Goal: Transaction & Acquisition: Obtain resource

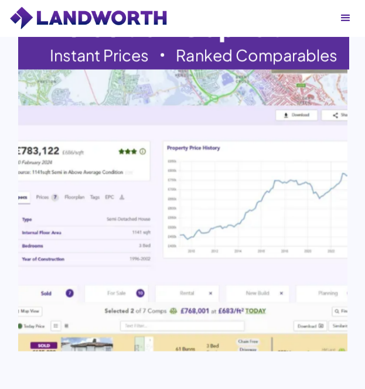
scroll to position [1894, 0]
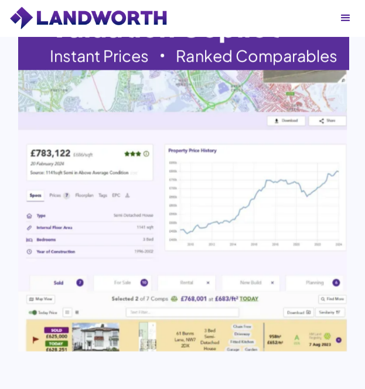
click at [12, 150] on div "Explore our Products Our simple and AI-powered tools eliminate hours of manual …" at bounding box center [182, 159] width 365 height 1291
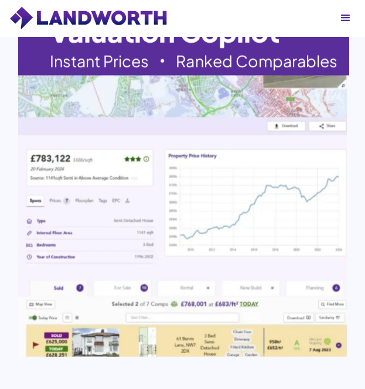
scroll to position [1889, 0]
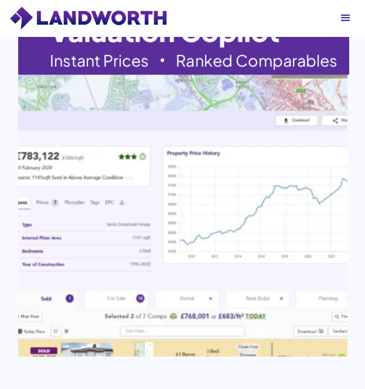
click at [127, 147] on img at bounding box center [182, 176] width 361 height 396
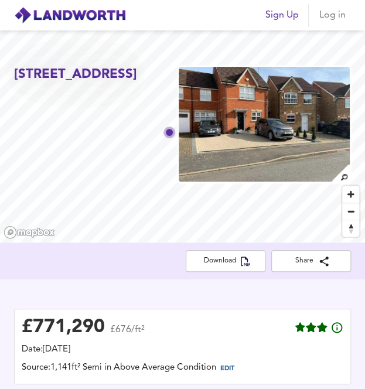
click at [333, 14] on span "Log in" at bounding box center [332, 15] width 28 height 16
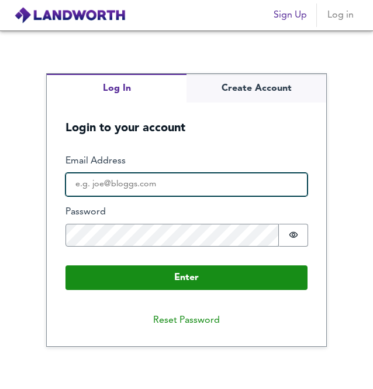
click at [184, 186] on input "Email Address" at bounding box center [187, 184] width 242 height 23
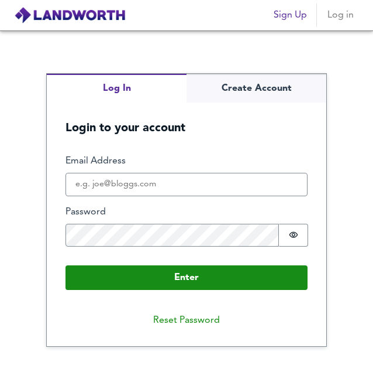
click at [171, 145] on form "Enter Email Address Password Password is hidden Buffer Enter" at bounding box center [187, 222] width 280 height 172
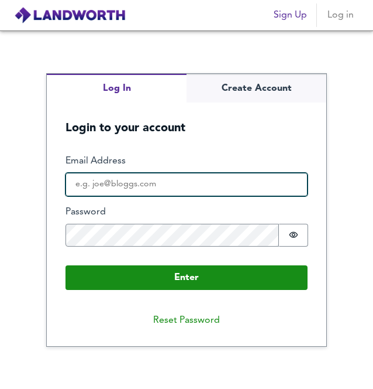
click at [146, 182] on input "Email Address" at bounding box center [187, 184] width 242 height 23
click at [210, 186] on input "Email Address" at bounding box center [187, 184] width 242 height 23
paste input "[PERSON_NAME][EMAIL_ADDRESS][DOMAIN_NAME]"
type input "[PERSON_NAME][EMAIL_ADDRESS][DOMAIN_NAME]"
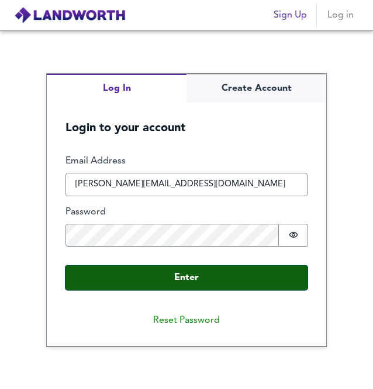
click at [177, 273] on button "Enter" at bounding box center [187, 277] width 242 height 25
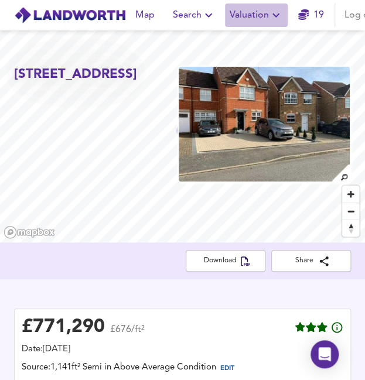
click at [249, 10] on span "Valuation" at bounding box center [255, 15] width 53 height 16
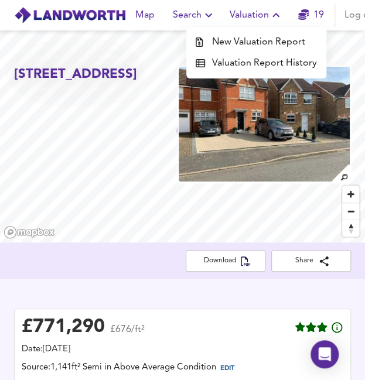
click at [240, 37] on li "New Valuation Report" at bounding box center [256, 42] width 140 height 21
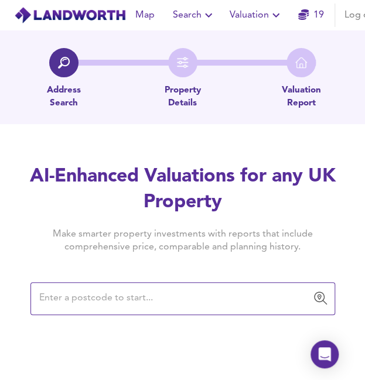
click at [110, 295] on input "text" at bounding box center [174, 298] width 276 height 22
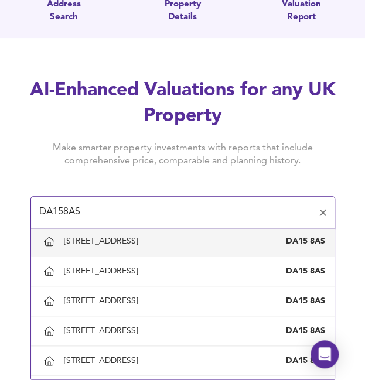
scroll to position [94, 0]
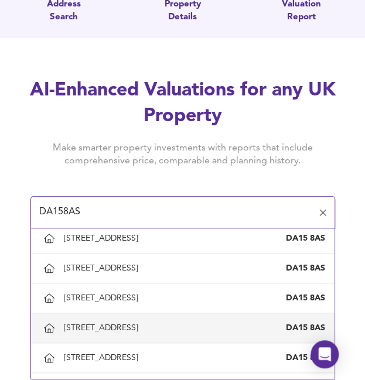
click at [100, 317] on div "[STREET_ADDRESS]" at bounding box center [182, 328] width 284 height 22
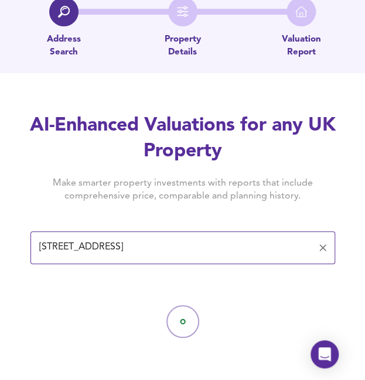
type input "[STREET_ADDRESS]"
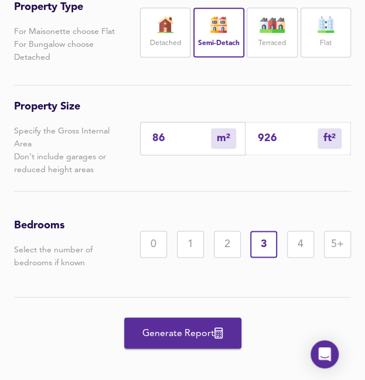
scroll to position [293, 0]
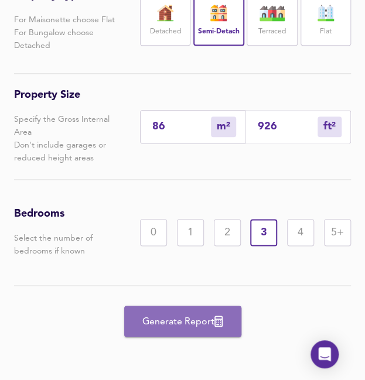
click at [190, 325] on span "Generate Report" at bounding box center [183, 321] width 94 height 16
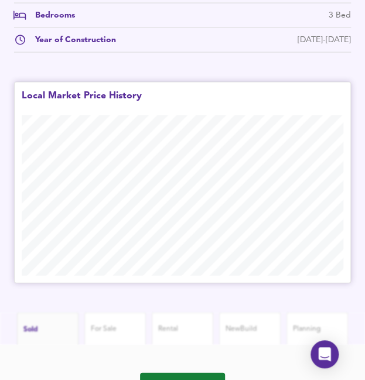
scroll to position [592, 0]
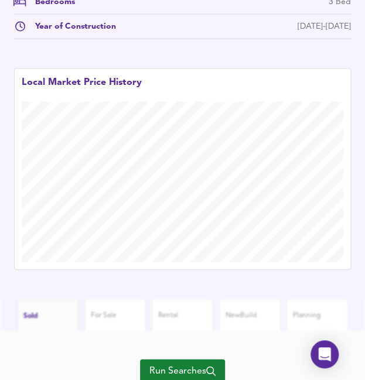
click at [200, 75] on div "Local Market Price History" at bounding box center [182, 169] width 360 height 225
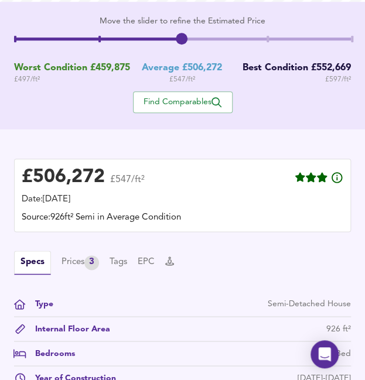
scroll to position [241, 0]
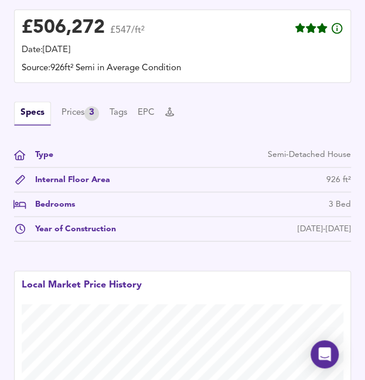
scroll to position [400, 0]
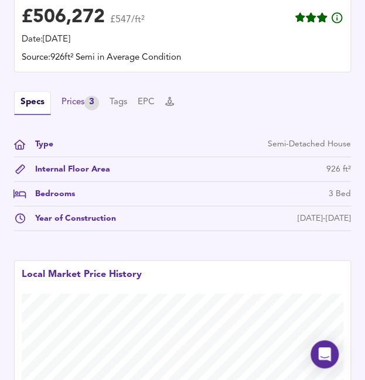
click at [84, 110] on div "Prices 3" at bounding box center [79, 102] width 37 height 15
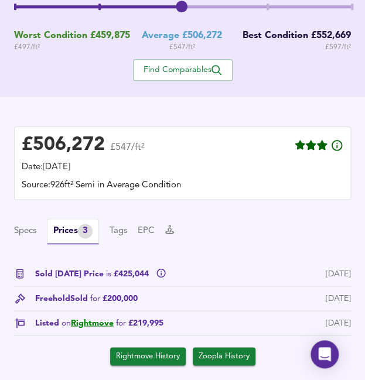
scroll to position [273, 0]
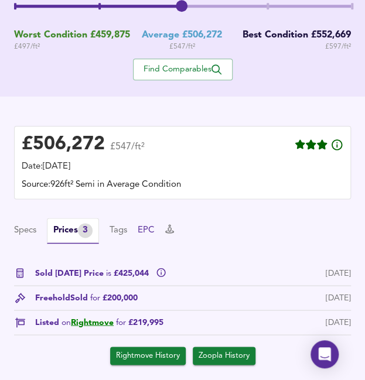
click at [151, 237] on button "EPC" at bounding box center [146, 230] width 17 height 13
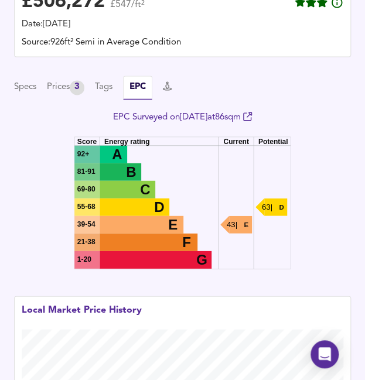
scroll to position [359, 0]
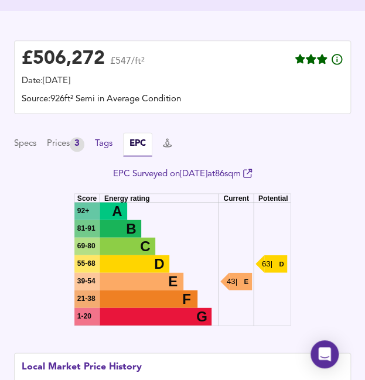
click at [111, 150] on button "Tags" at bounding box center [104, 144] width 18 height 13
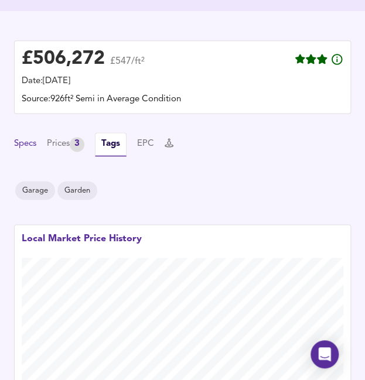
click at [36, 150] on button "Specs" at bounding box center [25, 144] width 22 height 13
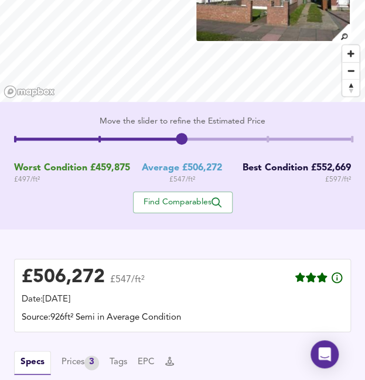
scroll to position [141, 0]
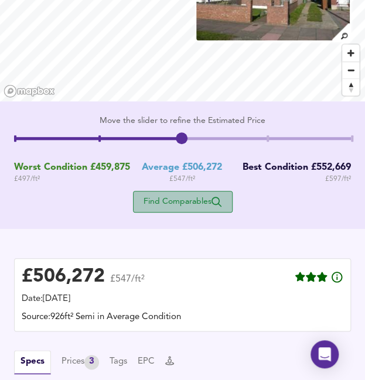
click at [198, 207] on span "Find Comparables" at bounding box center [182, 201] width 87 height 11
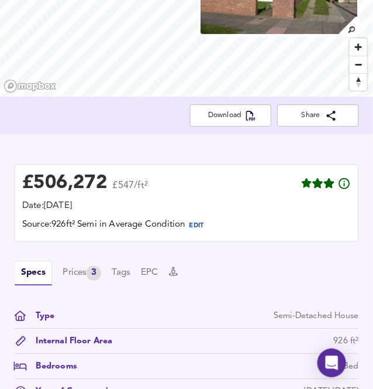
scroll to position [149, 0]
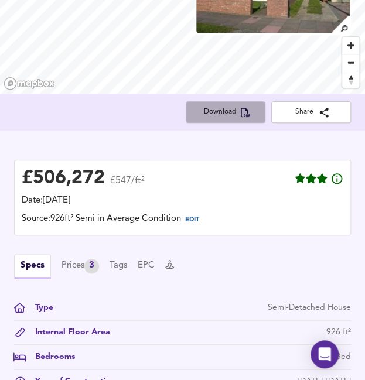
click at [242, 114] on icon "button" at bounding box center [245, 112] width 9 height 9
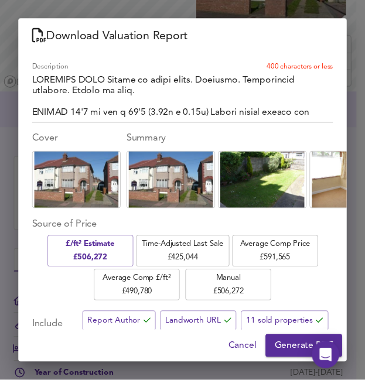
scroll to position [102, 0]
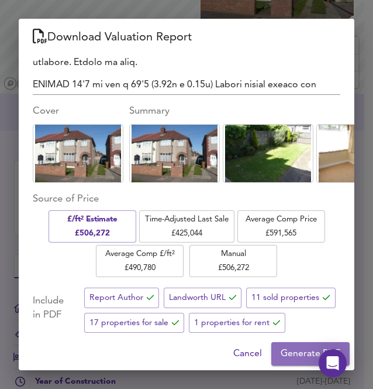
click at [297, 355] on span "Generate PDF" at bounding box center [311, 353] width 60 height 16
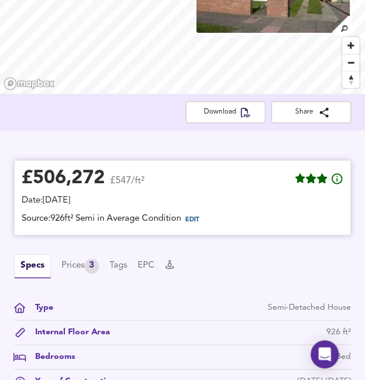
click at [214, 186] on div "£ 506,272 £547/ft²" at bounding box center [182, 180] width 321 height 26
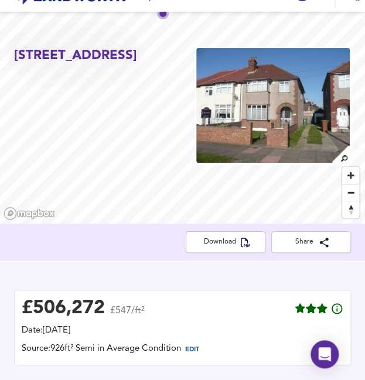
scroll to position [23, 0]
